Goal: Transaction & Acquisition: Purchase product/service

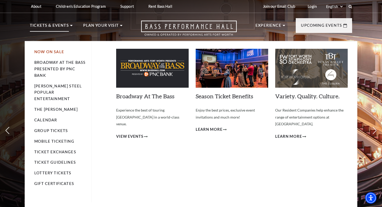
click at [53, 52] on link "Now On Sale" at bounding box center [49, 52] width 30 height 4
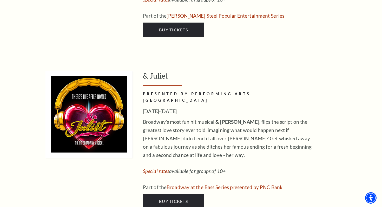
scroll to position [1355, 0]
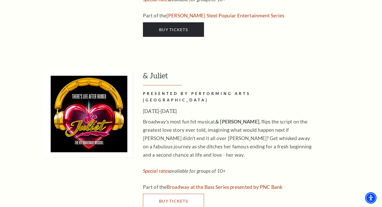
click at [188, 194] on link "Buy Tickets" at bounding box center [173, 201] width 61 height 15
